Goal: Check status: Check status

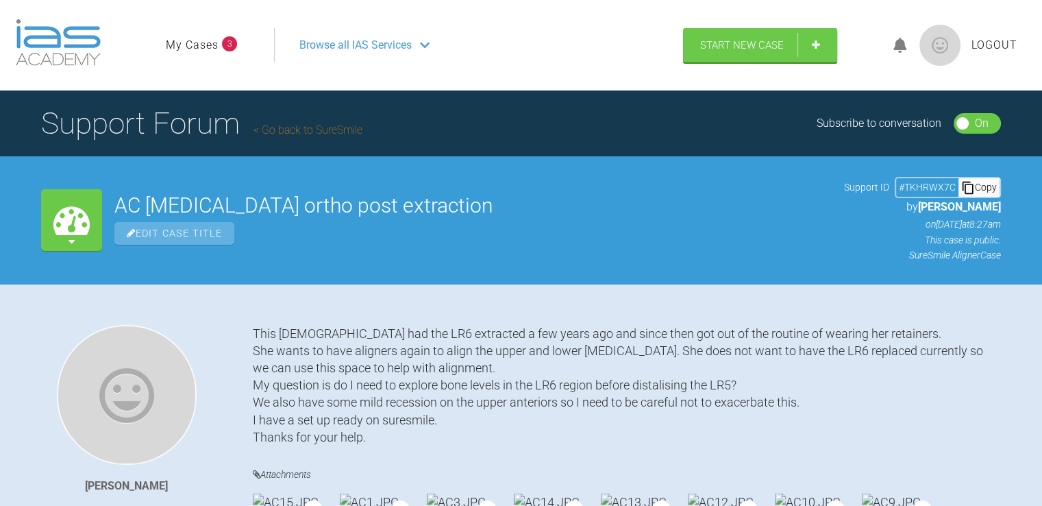
click at [502, 268] on div "My Cases AC [MEDICAL_DATA] ortho post extraction Edit Case Title Support ID # T…" at bounding box center [521, 219] width 1042 height 127
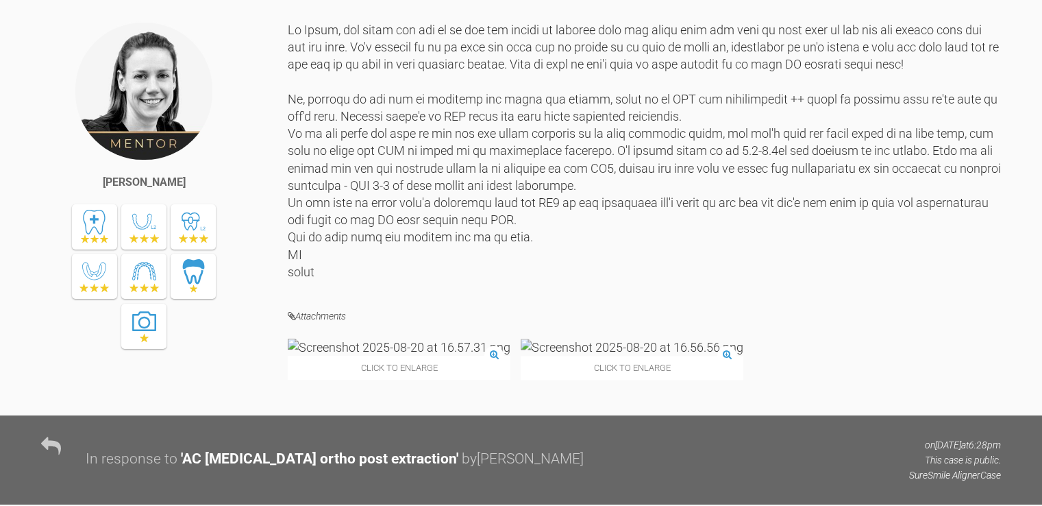
scroll to position [1801, 0]
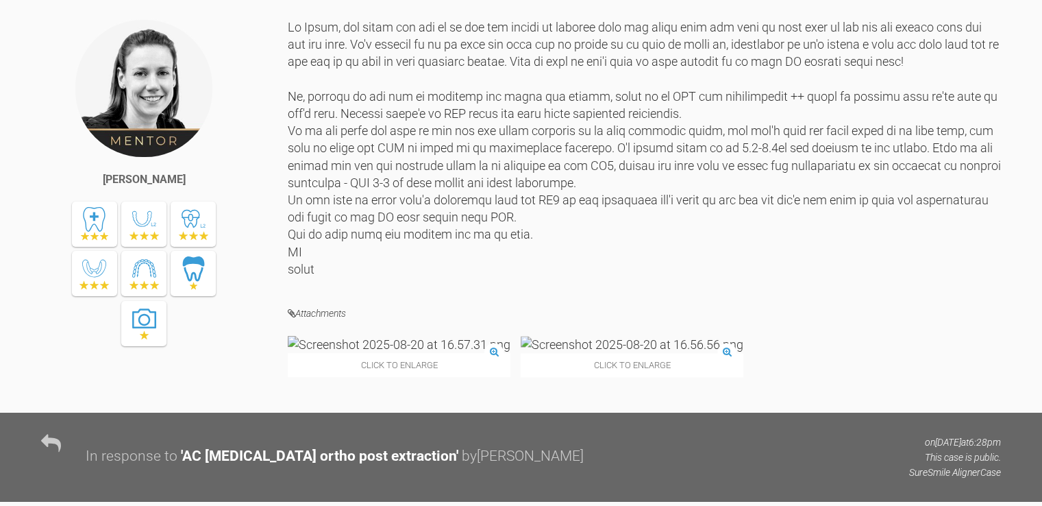
click at [639, 217] on div at bounding box center [644, 152] width 713 height 266
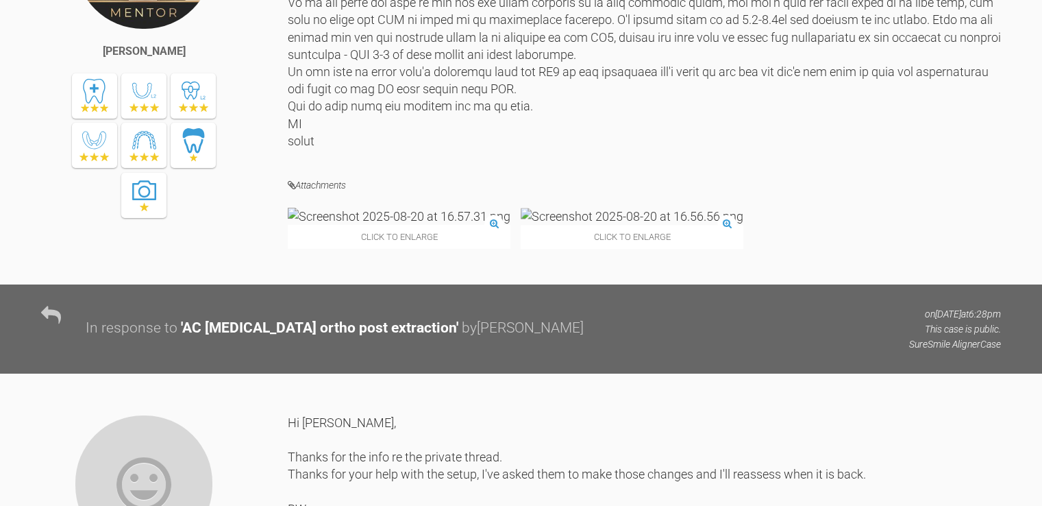
scroll to position [1951, 0]
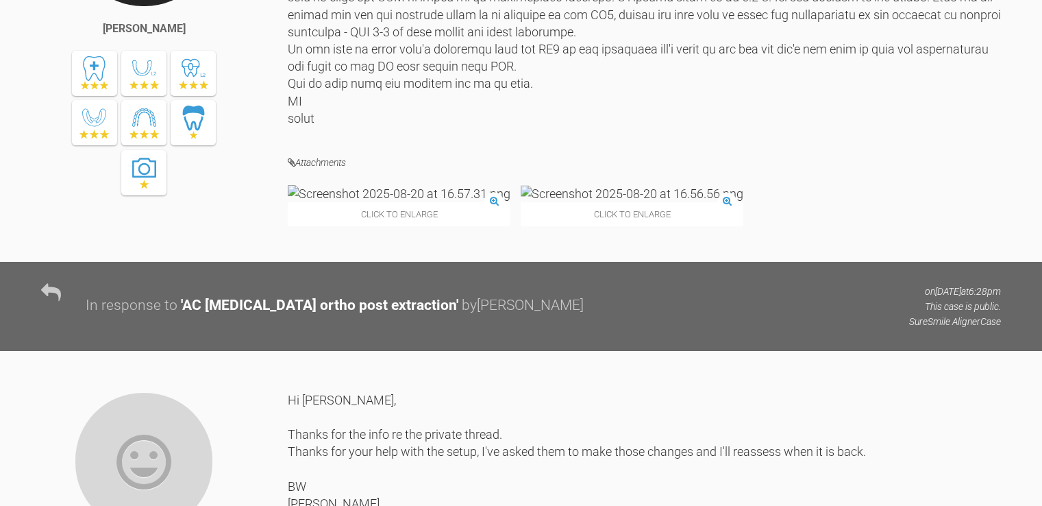
click at [359, 202] on img at bounding box center [399, 193] width 223 height 17
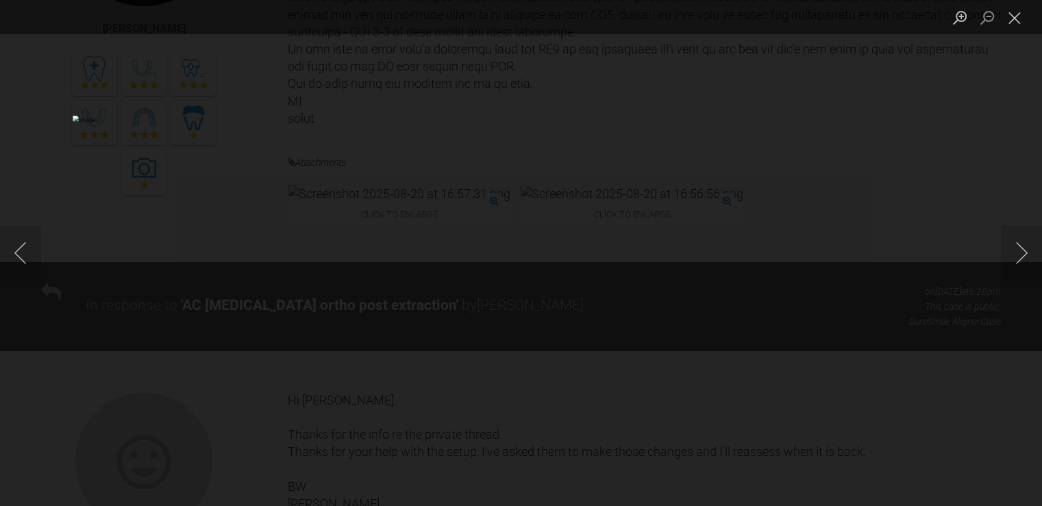
click at [931, 297] on div "Lightbox" at bounding box center [521, 253] width 1042 height 506
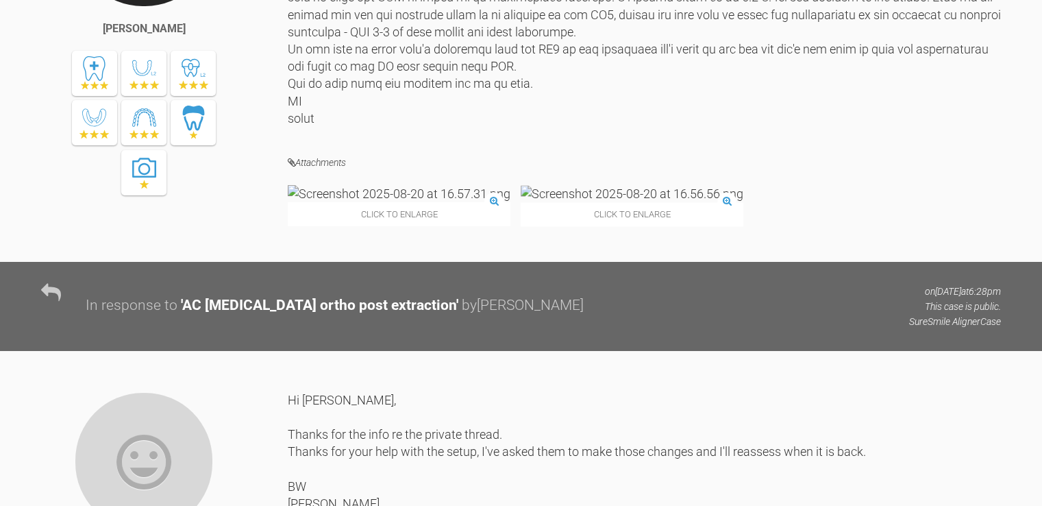
click at [356, 202] on img at bounding box center [399, 193] width 223 height 17
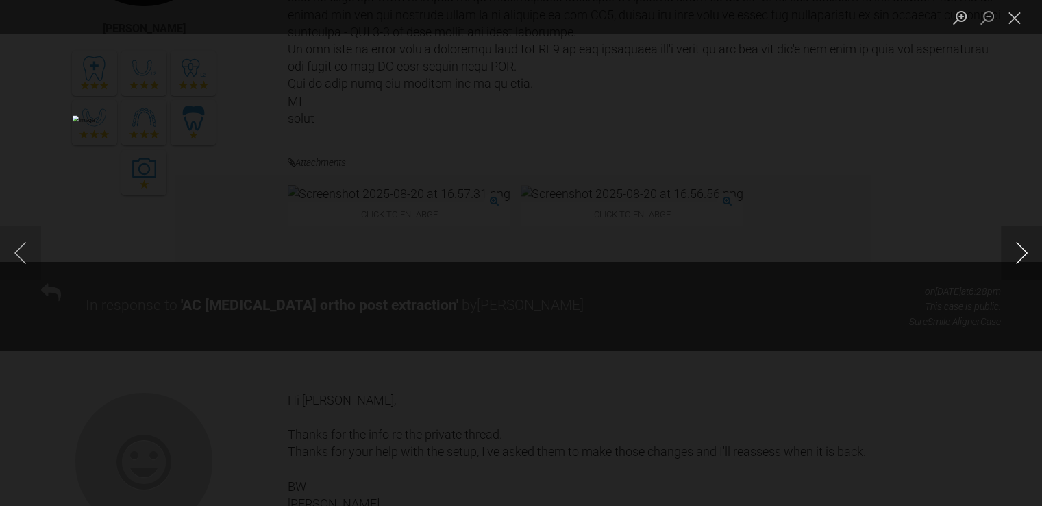
click at [1022, 267] on button "Next image" at bounding box center [1021, 252] width 41 height 55
click at [956, 268] on div "Lightbox" at bounding box center [521, 253] width 1042 height 506
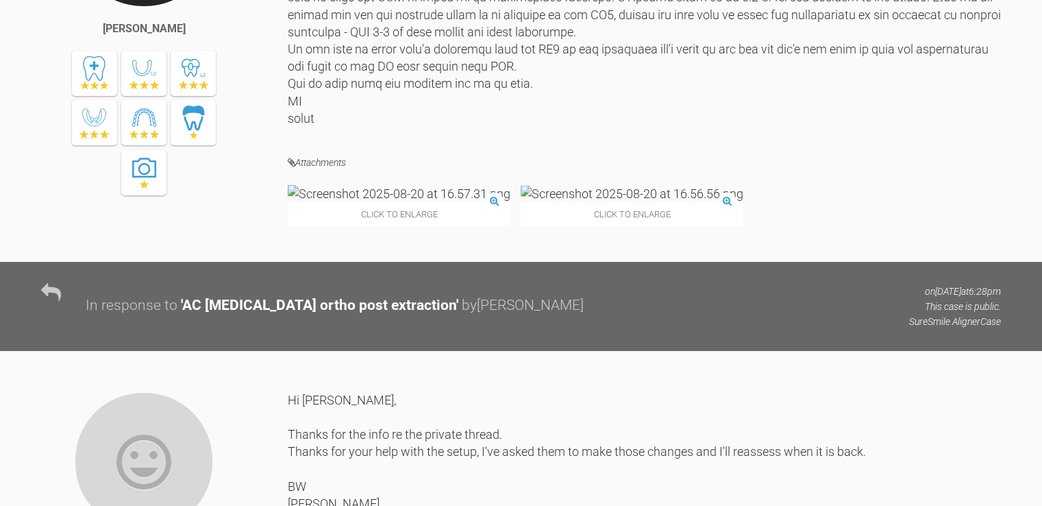
click at [375, 202] on img at bounding box center [399, 193] width 223 height 17
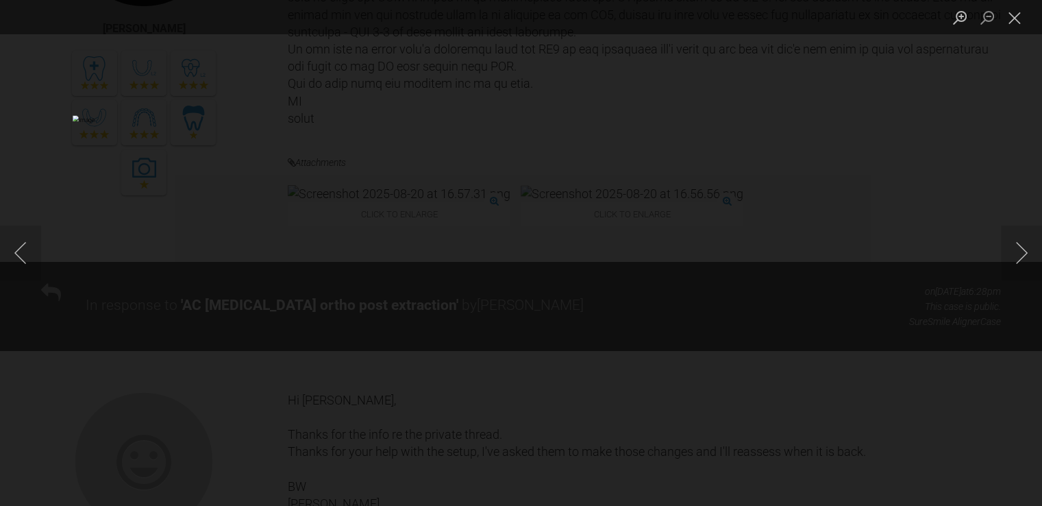
click at [973, 280] on div "Lightbox" at bounding box center [521, 253] width 1042 height 506
